Goal: Task Accomplishment & Management: Manage account settings

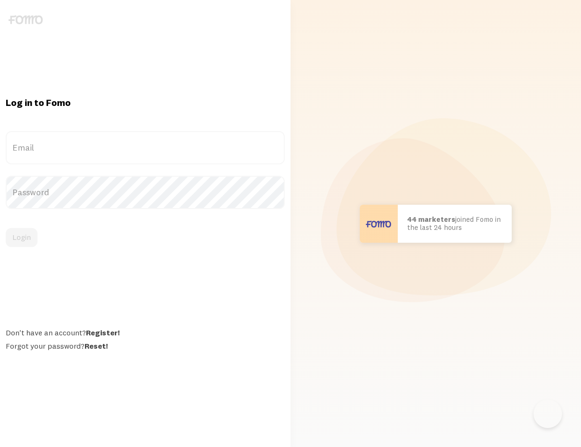
click at [129, 164] on label "Email" at bounding box center [145, 147] width 279 height 33
click at [129, 164] on input "Email" at bounding box center [145, 147] width 279 height 33
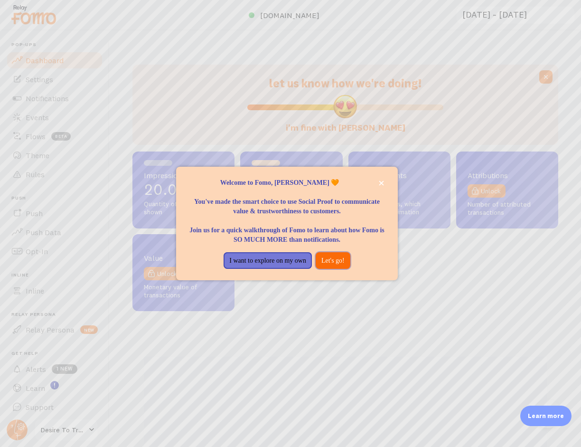
click at [350, 269] on button "Let's go!" at bounding box center [333, 260] width 35 height 17
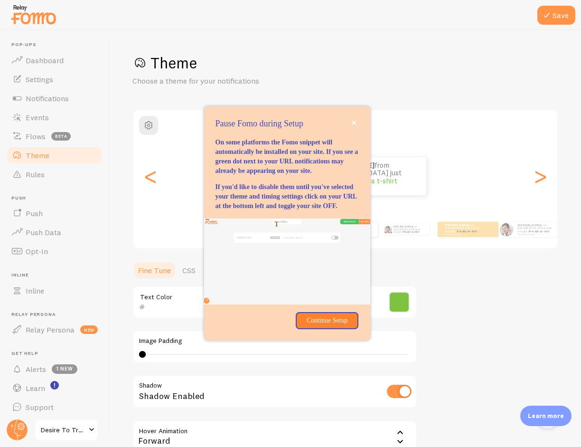
click at [356, 125] on icon "close," at bounding box center [353, 122] width 5 height 5
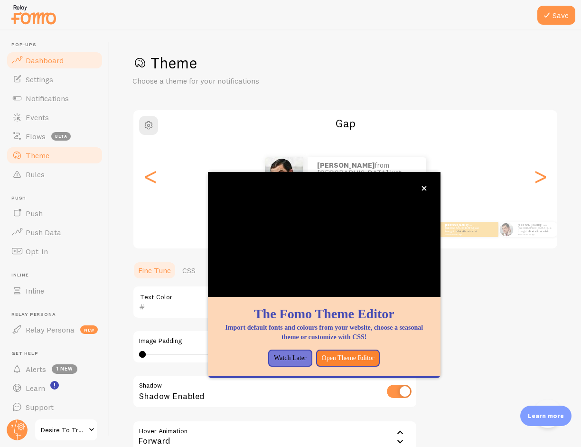
click at [55, 60] on span "Dashboard" at bounding box center [45, 60] width 38 height 9
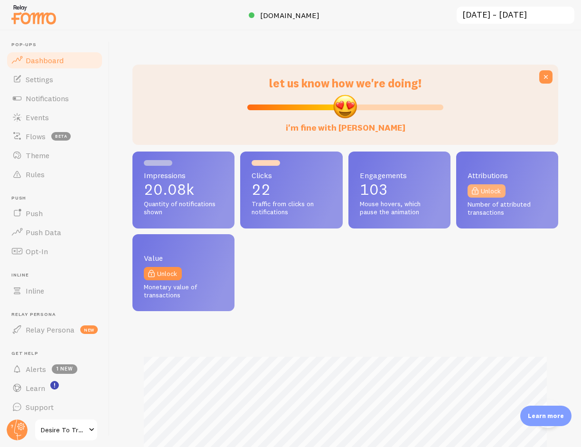
click at [488, 184] on link "Unlock" at bounding box center [486, 190] width 38 height 13
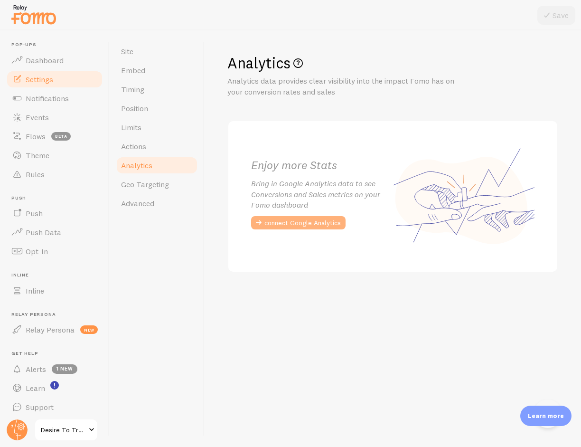
click at [319, 222] on button "connect Google Analytics" at bounding box center [298, 222] width 94 height 13
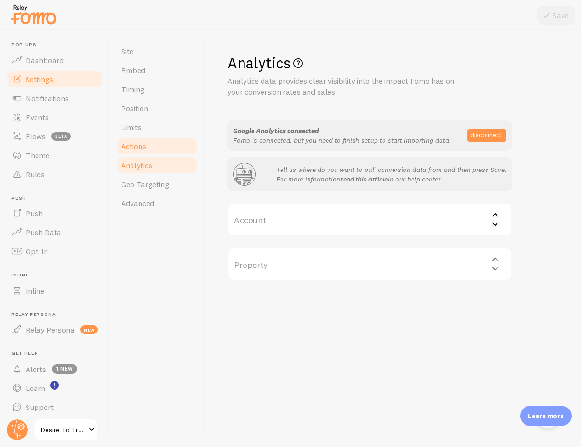
click at [141, 144] on span "Actions" at bounding box center [133, 145] width 25 height 9
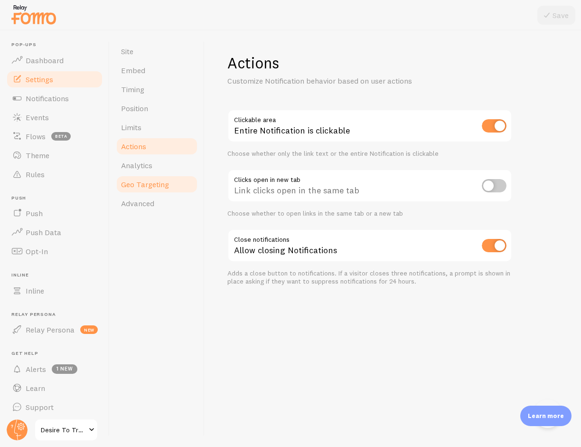
click at [140, 177] on link "Geo Targeting" at bounding box center [156, 184] width 83 height 19
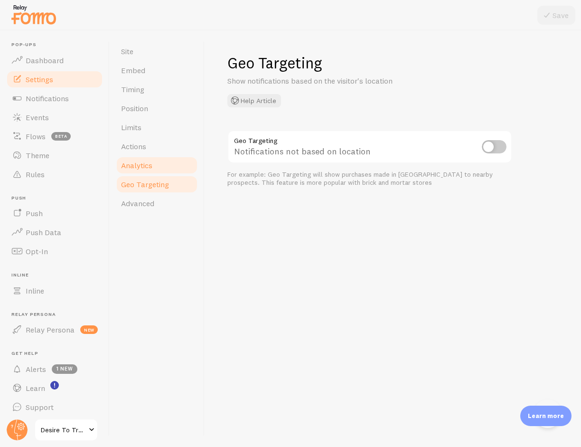
click at [140, 163] on span "Analytics" at bounding box center [136, 164] width 31 height 9
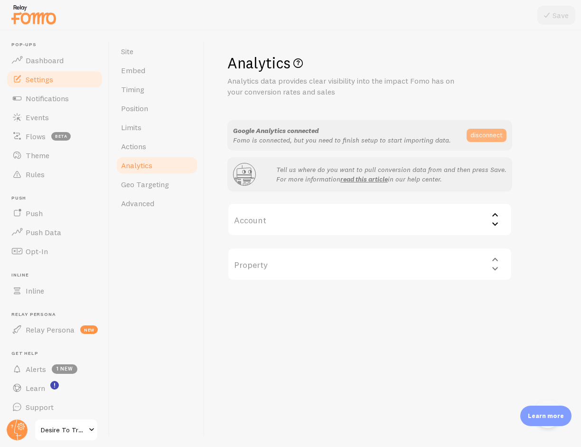
click at [476, 134] on button "disconnect" at bounding box center [487, 135] width 40 height 13
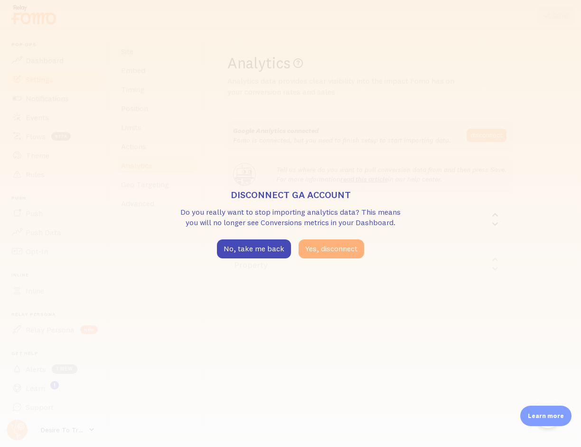
click at [310, 252] on button "Yes, disconnect" at bounding box center [331, 248] width 65 height 19
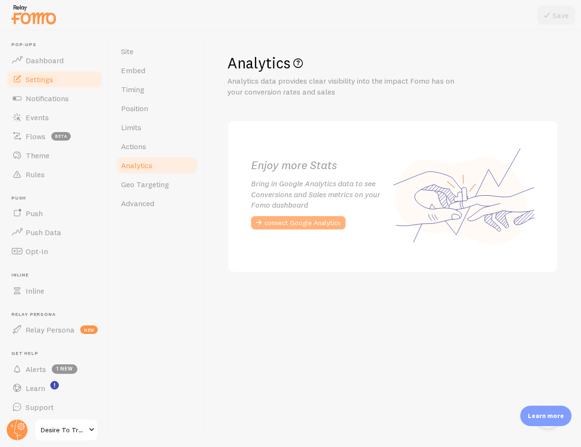
click at [312, 221] on button "connect Google Analytics" at bounding box center [298, 222] width 94 height 13
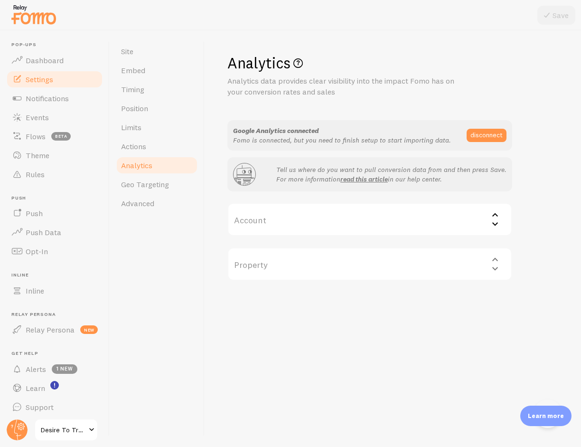
click at [404, 228] on label "Account" at bounding box center [369, 219] width 285 height 33
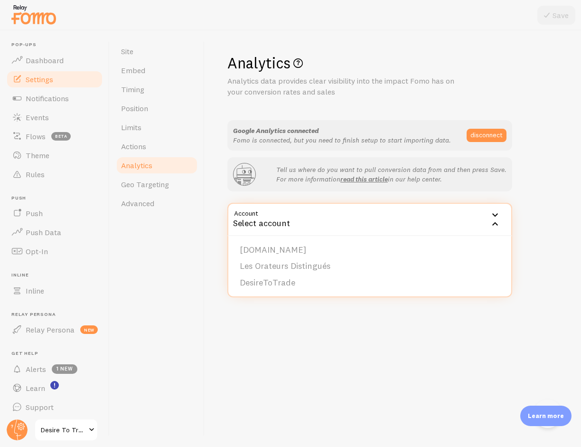
click at [312, 274] on li "DesireToTrade" at bounding box center [369, 282] width 283 height 17
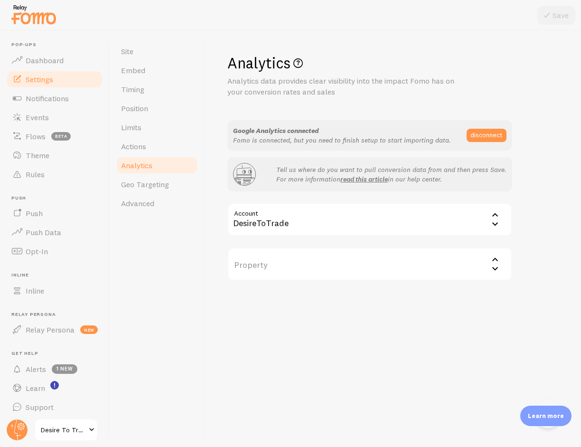
click at [310, 261] on label "Property" at bounding box center [369, 263] width 285 height 33
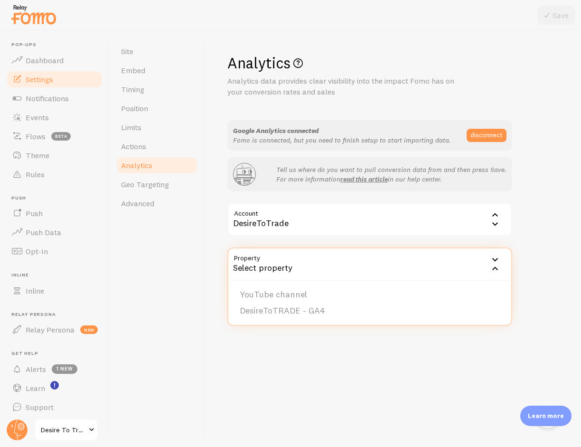
click at [290, 308] on li "DesireToTRADE - GA4" at bounding box center [369, 310] width 283 height 17
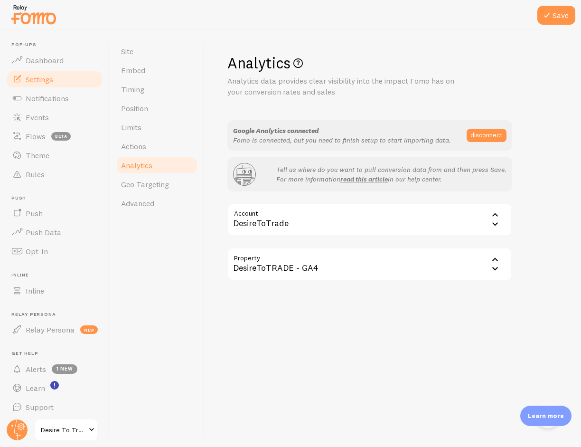
click at [553, 15] on button "Save" at bounding box center [556, 15] width 38 height 19
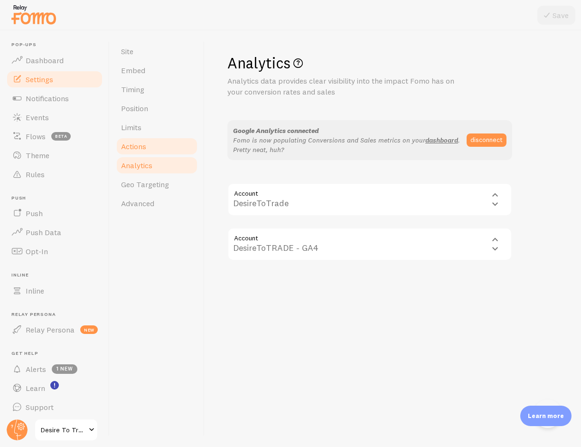
click at [137, 137] on link "Actions" at bounding box center [156, 146] width 83 height 19
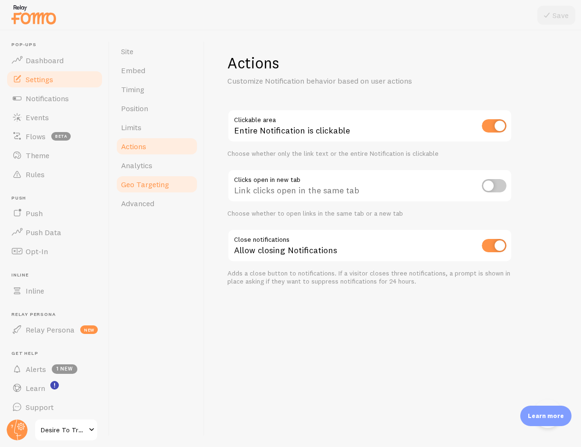
click at [134, 180] on span "Geo Targeting" at bounding box center [145, 183] width 48 height 9
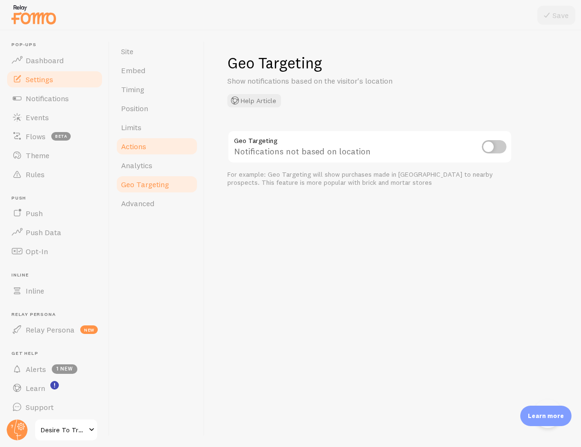
click at [133, 151] on link "Actions" at bounding box center [156, 146] width 83 height 19
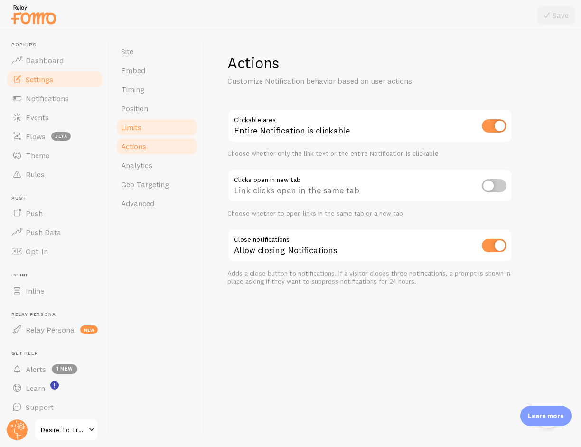
click at [137, 119] on link "Limits" at bounding box center [156, 127] width 83 height 19
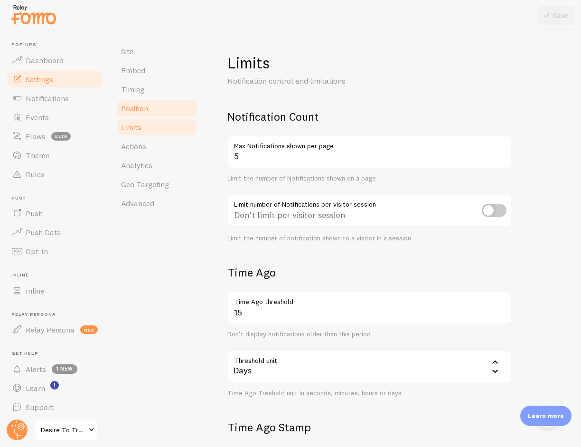
click at [130, 109] on span "Position" at bounding box center [134, 107] width 27 height 9
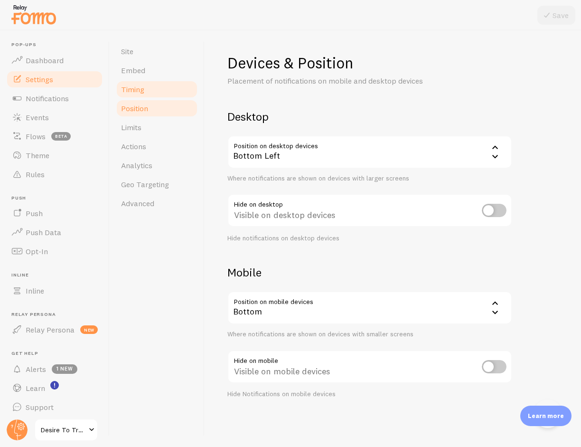
click at [130, 87] on span "Timing" at bounding box center [132, 88] width 23 height 9
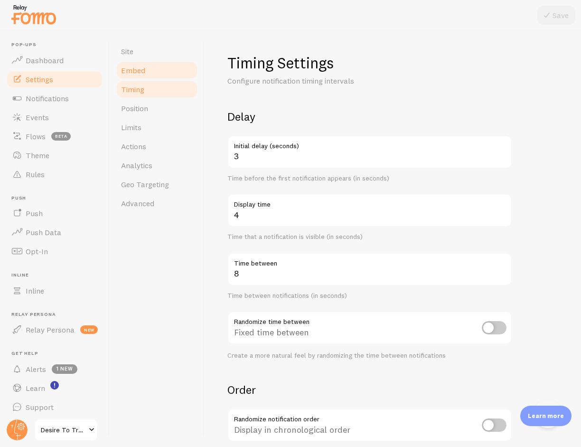
click at [131, 74] on span "Embed" at bounding box center [133, 69] width 24 height 9
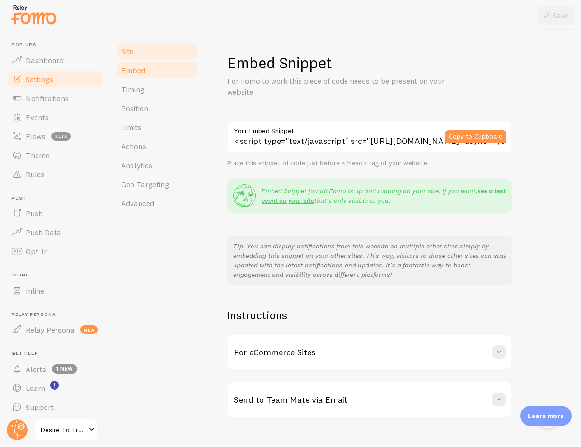
click at [128, 55] on span "Site" at bounding box center [127, 51] width 12 height 9
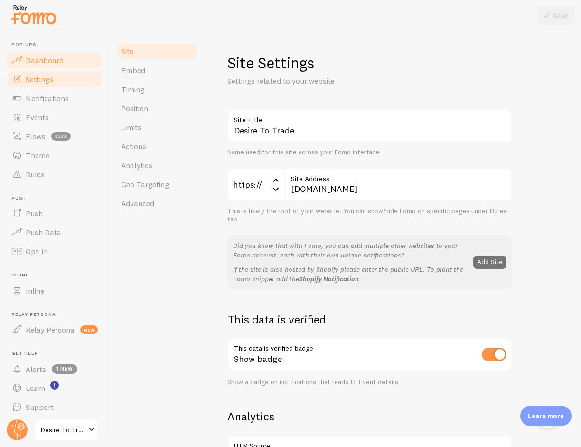
click at [48, 60] on span "Dashboard" at bounding box center [45, 60] width 38 height 9
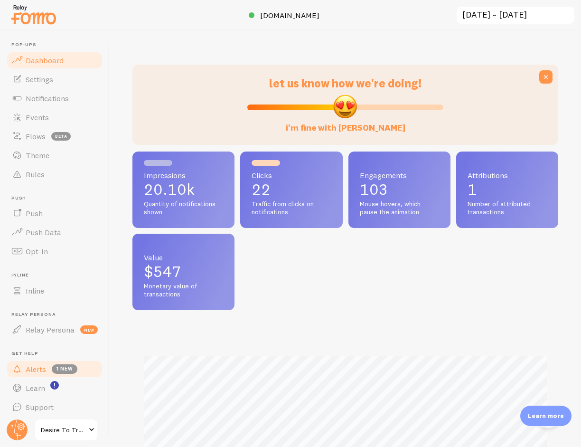
click at [44, 373] on link "Alerts 1 new" at bounding box center [55, 368] width 98 height 19
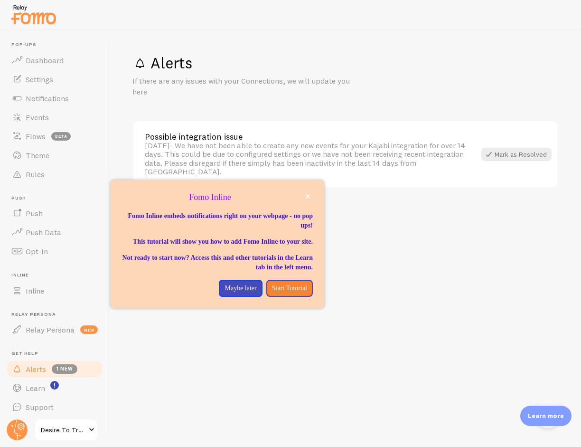
click at [37, 293] on ul "Pop-ups Dashboard Settings Notifications Events Flows beta Theme Rules [GEOGRAP…" at bounding box center [55, 229] width 98 height 374
click at [224, 283] on p "Maybe later" at bounding box center [240, 287] width 32 height 9
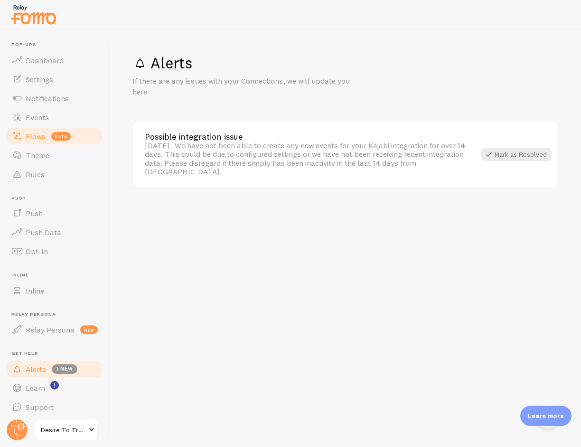
click at [32, 127] on link "Flows beta" at bounding box center [55, 136] width 98 height 19
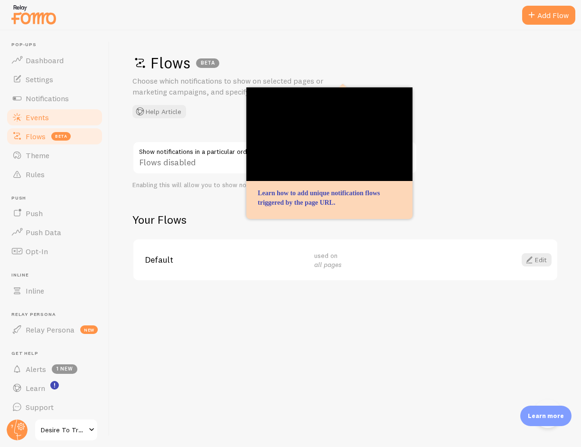
click at [45, 122] on link "Events" at bounding box center [55, 117] width 98 height 19
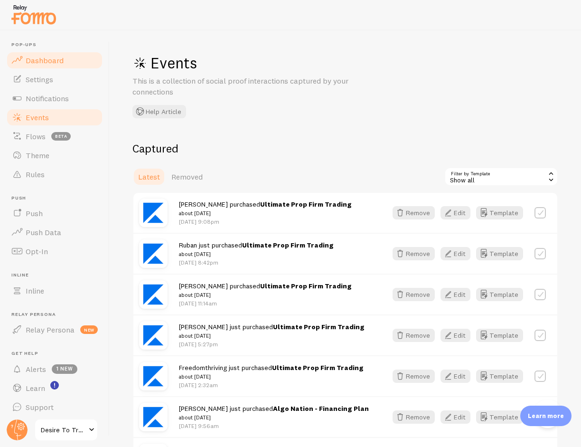
click at [44, 58] on span "Dashboard" at bounding box center [45, 60] width 38 height 9
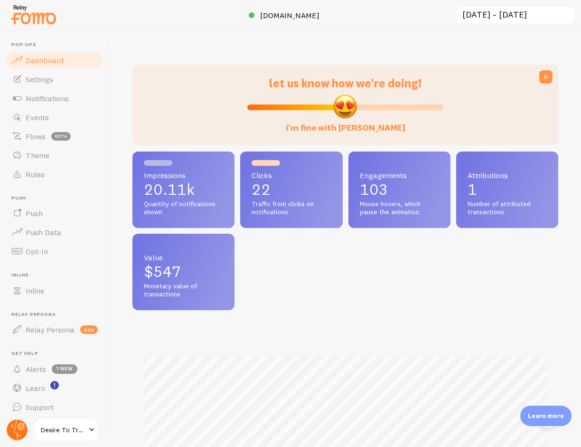
click at [19, 440] on circle at bounding box center [17, 429] width 21 height 21
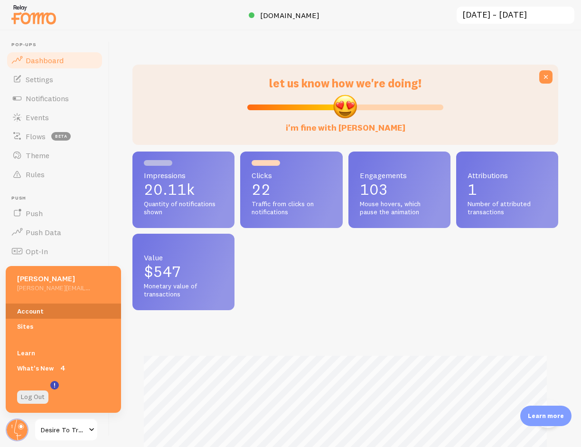
click at [35, 318] on link "Account" at bounding box center [63, 310] width 115 height 15
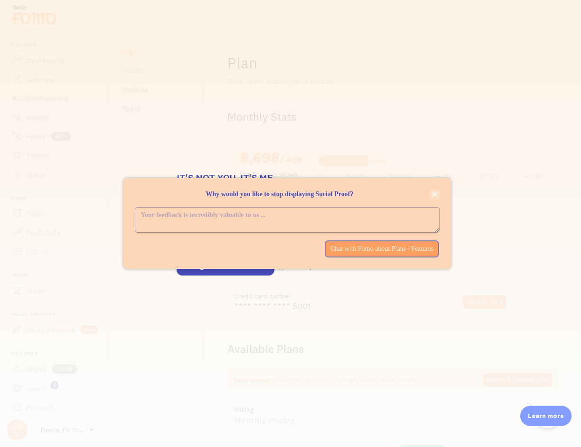
click at [432, 197] on icon "close," at bounding box center [434, 194] width 5 height 5
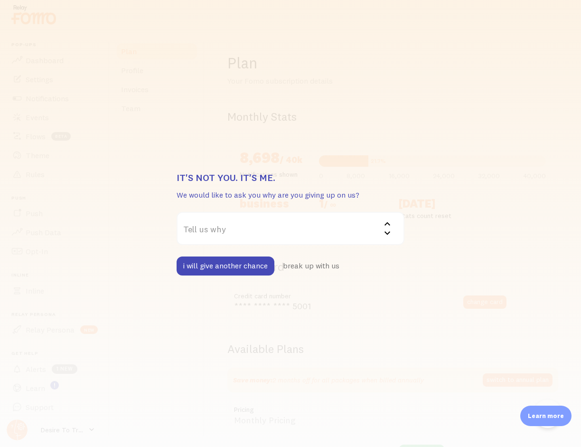
click at [239, 245] on label "Tell us why" at bounding box center [291, 228] width 228 height 33
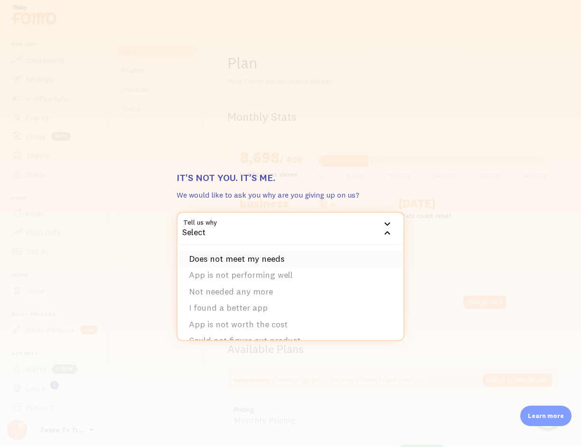
click at [251, 267] on li "Does not meet my needs" at bounding box center [290, 259] width 226 height 17
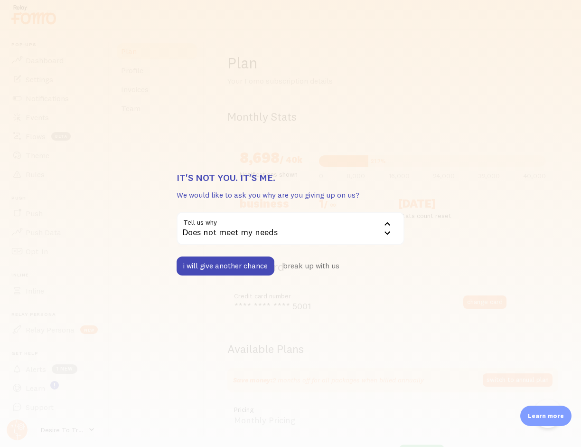
click at [241, 245] on div "Does not meet my needs" at bounding box center [291, 228] width 228 height 33
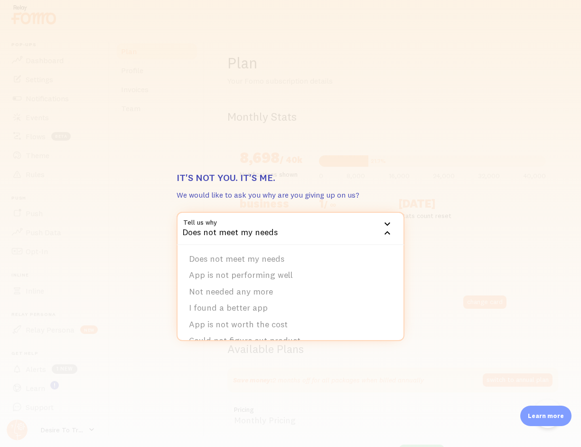
click at [245, 316] on li "App is not worth the cost" at bounding box center [290, 324] width 226 height 17
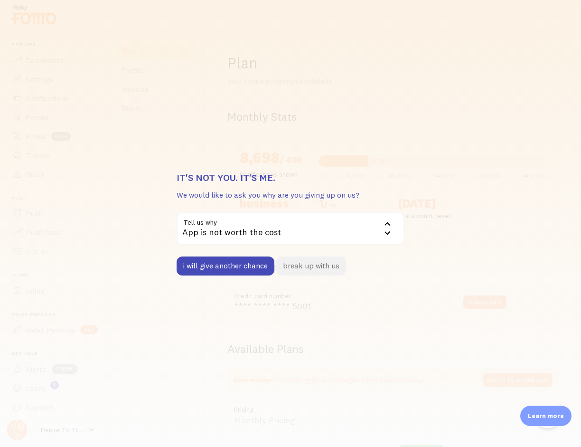
click at [324, 275] on button "break up with us" at bounding box center [311, 265] width 70 height 19
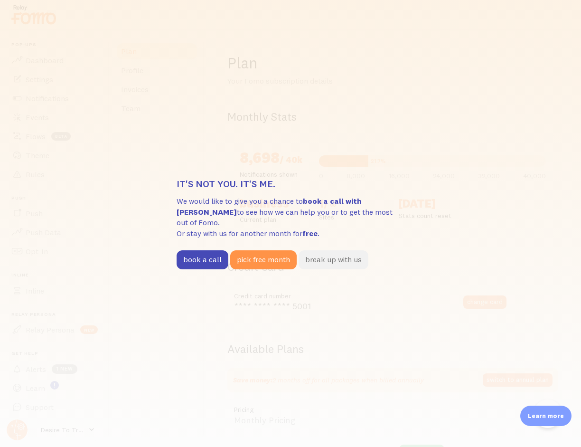
click at [336, 269] on button "break up with us" at bounding box center [334, 259] width 70 height 19
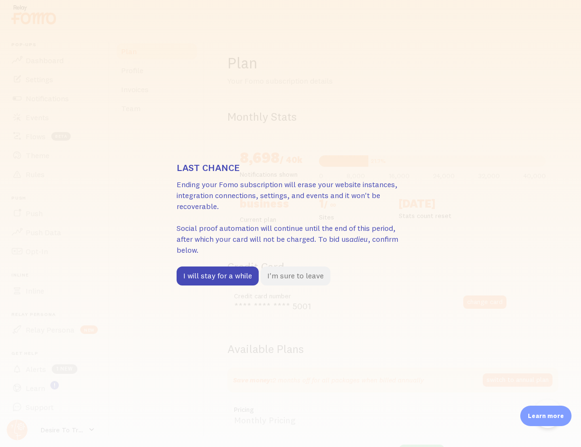
click at [306, 285] on button "I'm sure to leave" at bounding box center [296, 275] width 70 height 19
